Goal: Find specific page/section: Find specific page/section

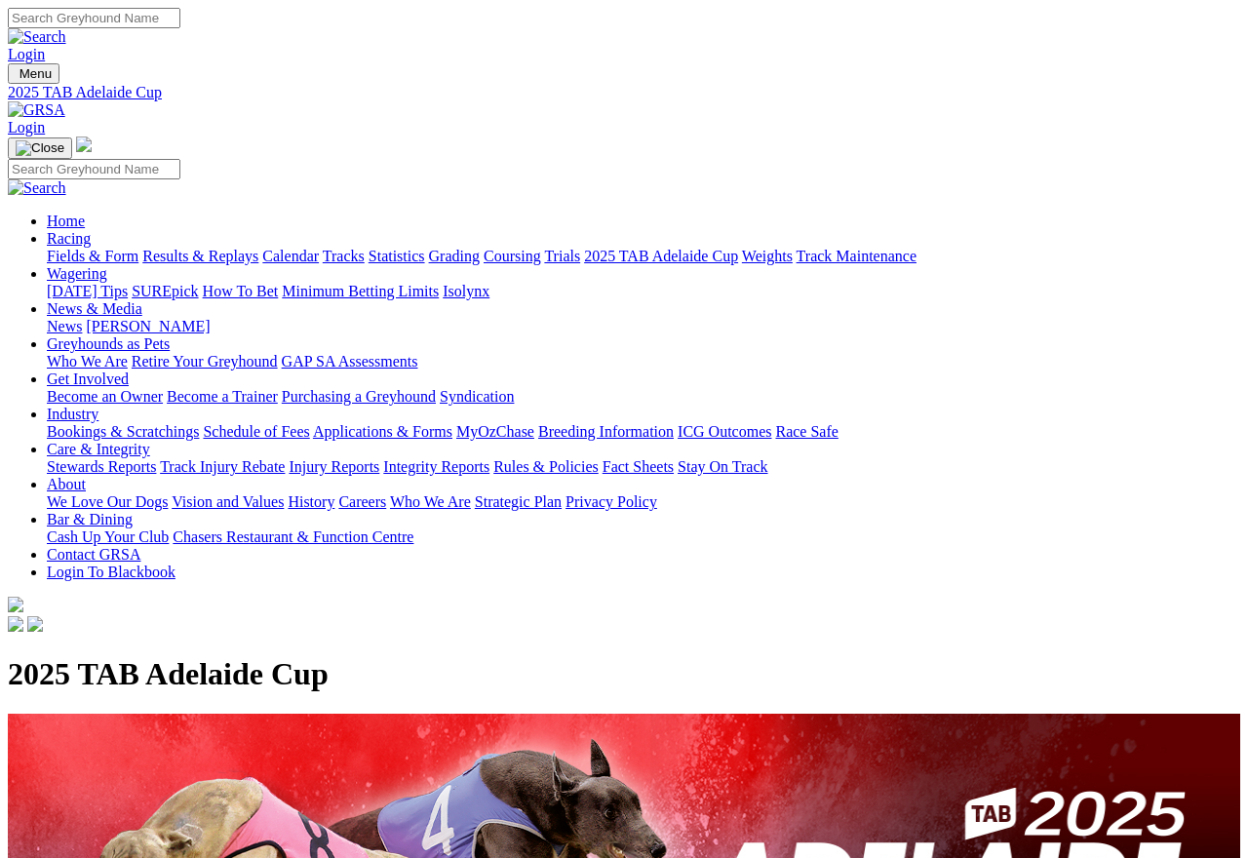
scroll to position [2911, 359]
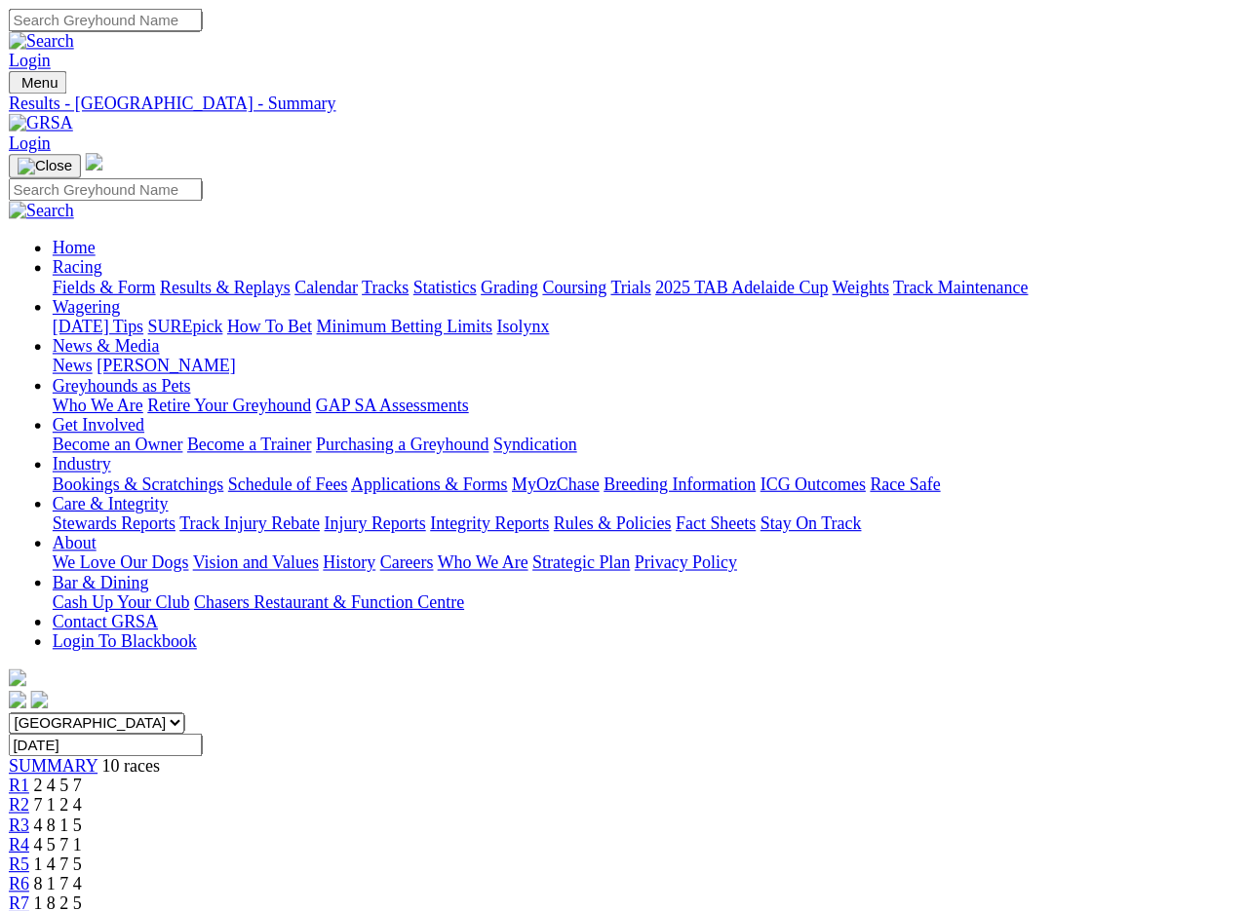
scroll to position [2, 0]
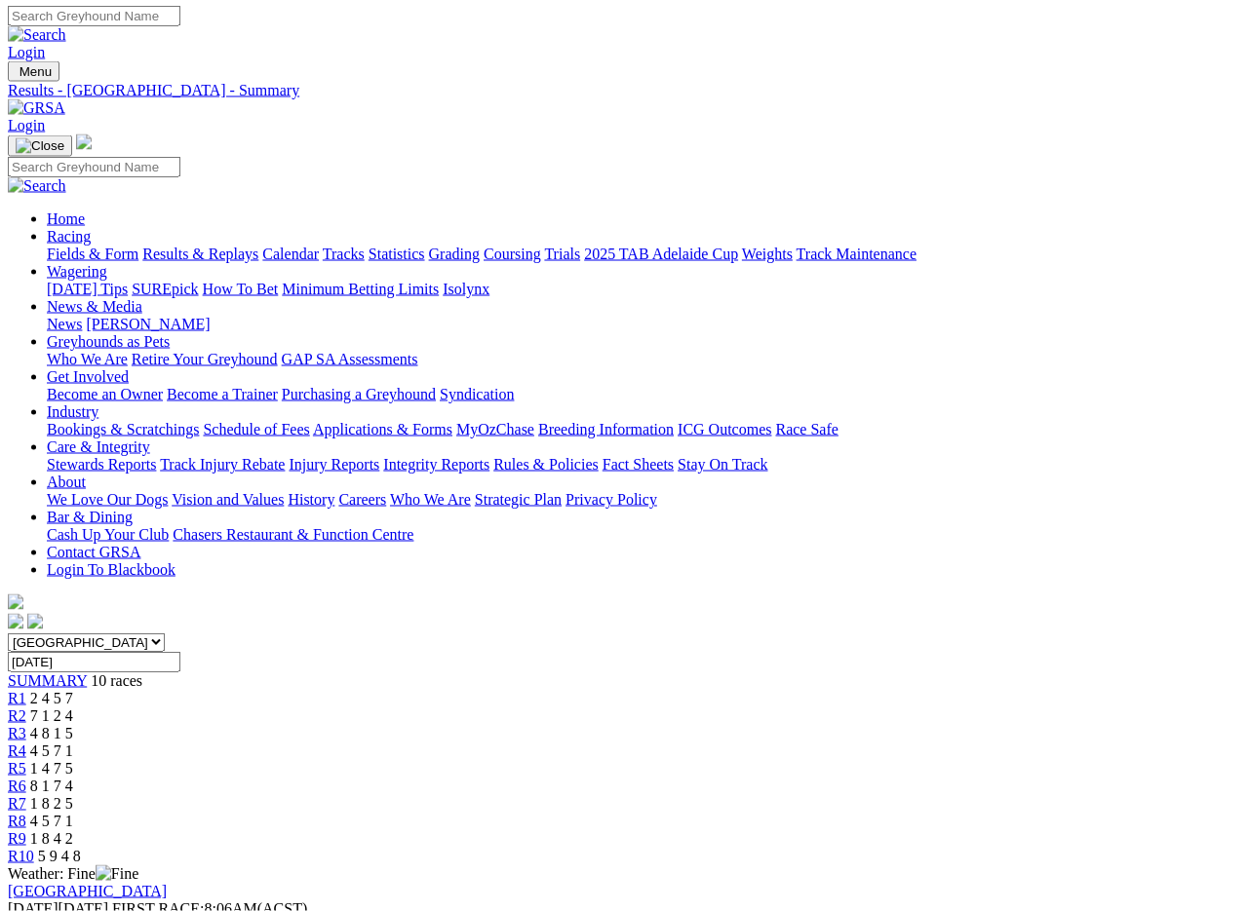
click at [65, 99] on img at bounding box center [37, 108] width 58 height 18
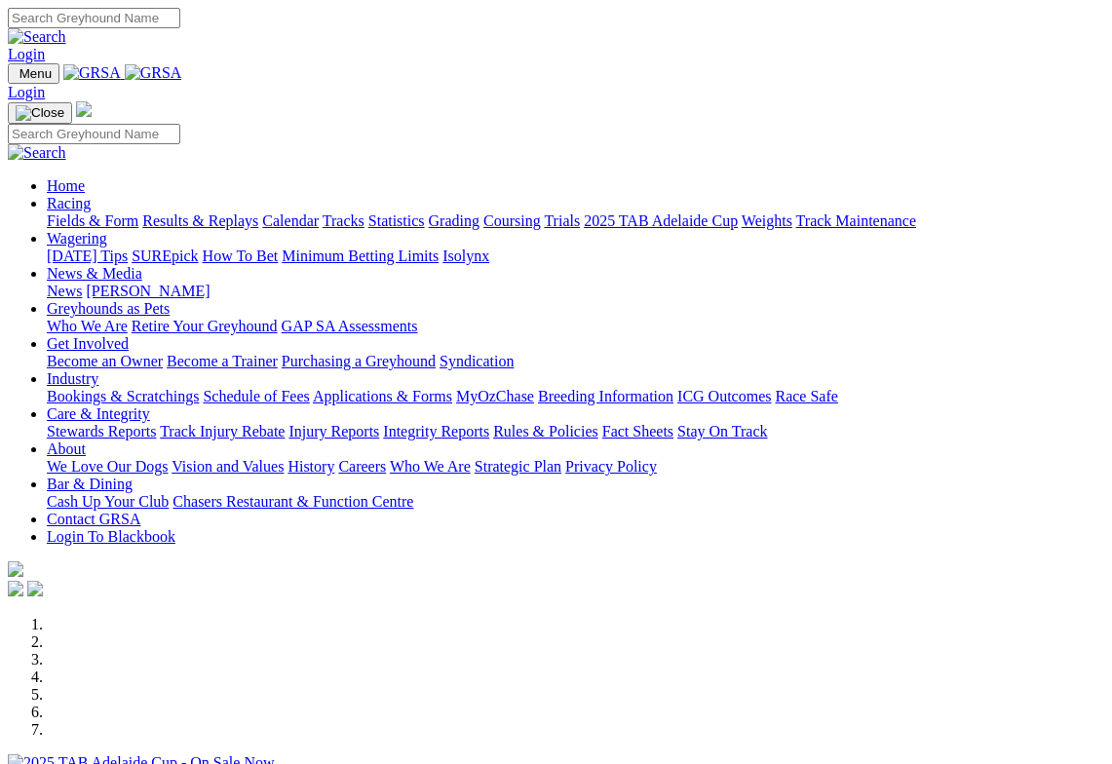
scroll to position [301, 0]
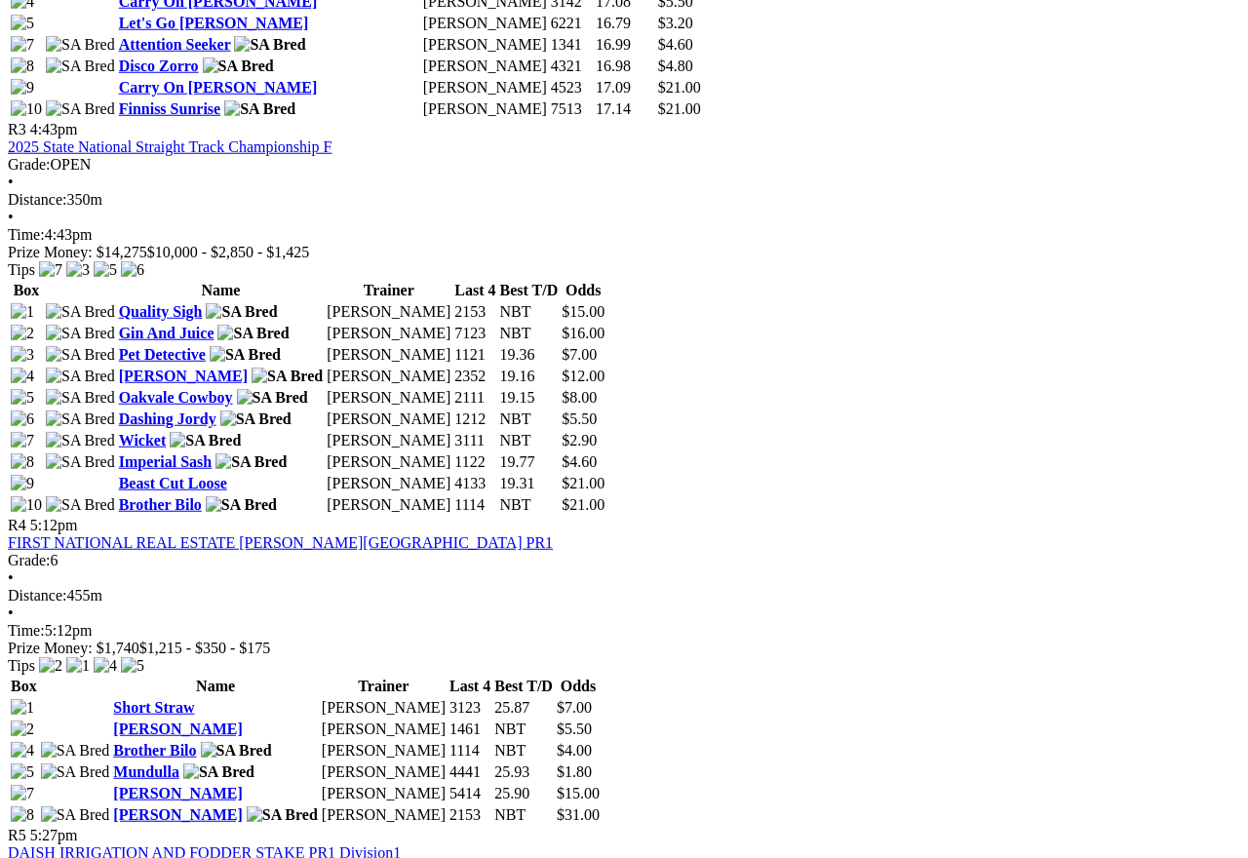
scroll to position [1595, 0]
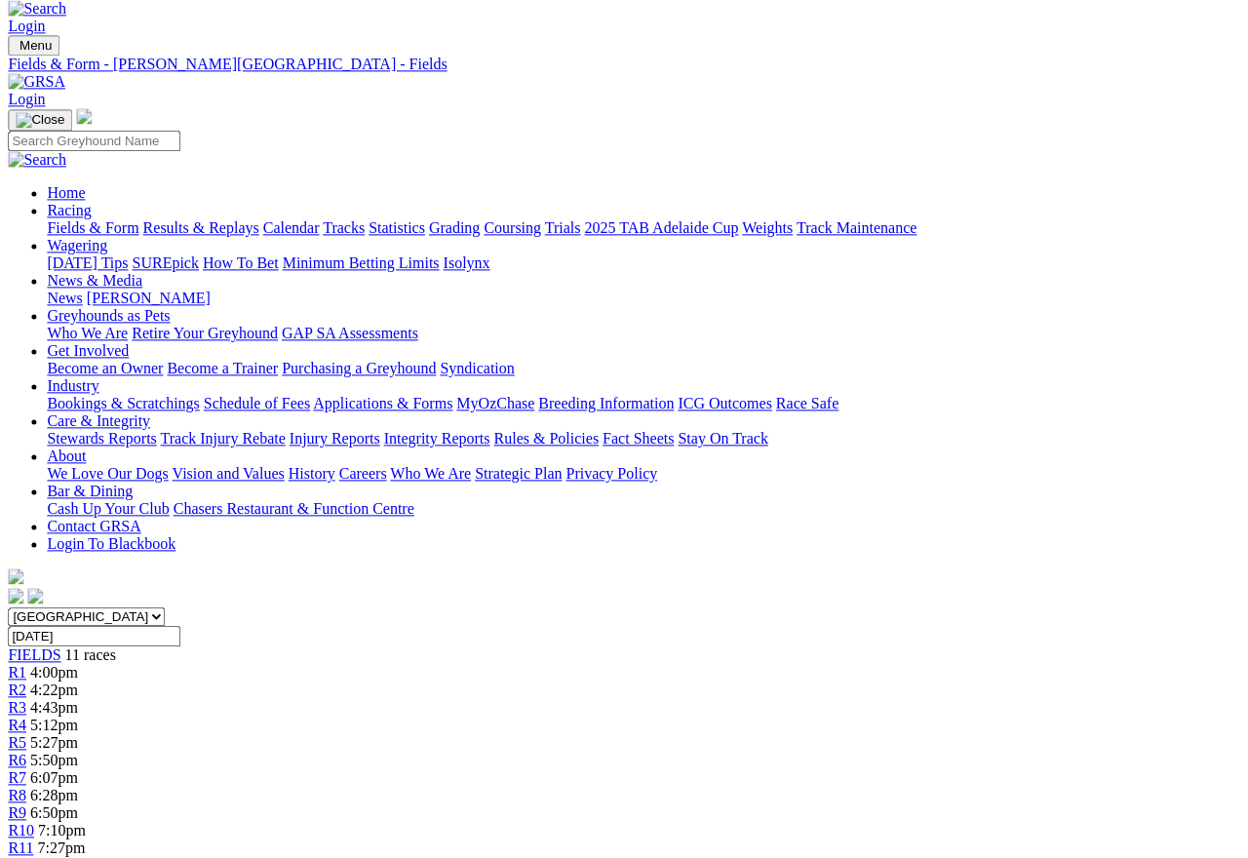
scroll to position [24, 2]
